Goal: Navigation & Orientation: Understand site structure

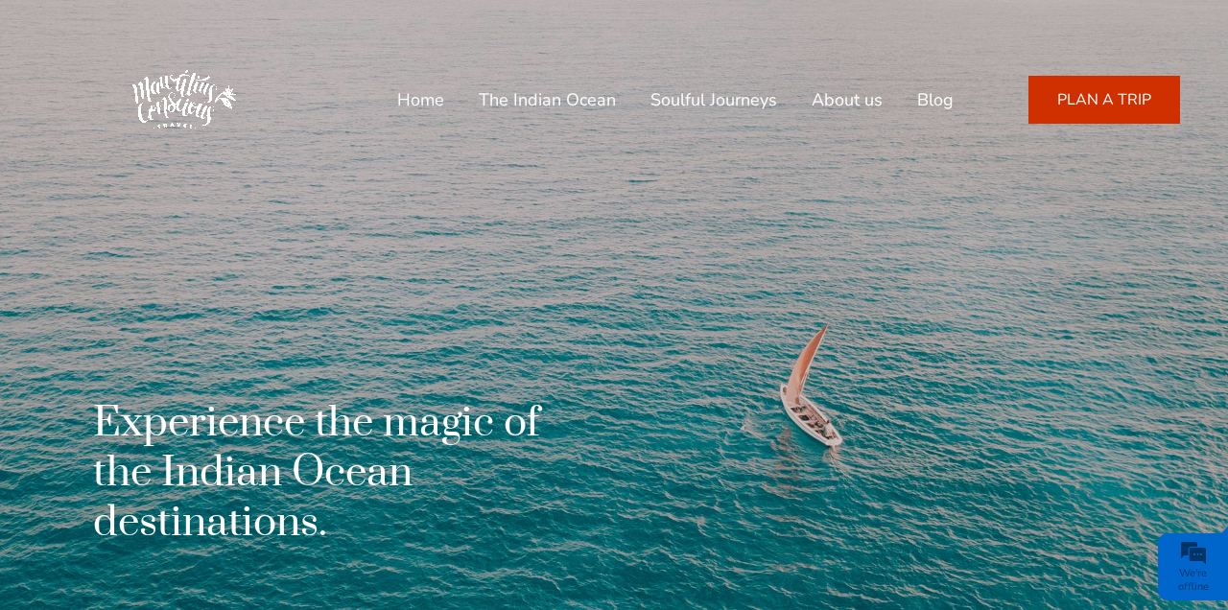
click at [552, 93] on link "The Indian Ocean" at bounding box center [547, 100] width 137 height 46
